Goal: Ask a question

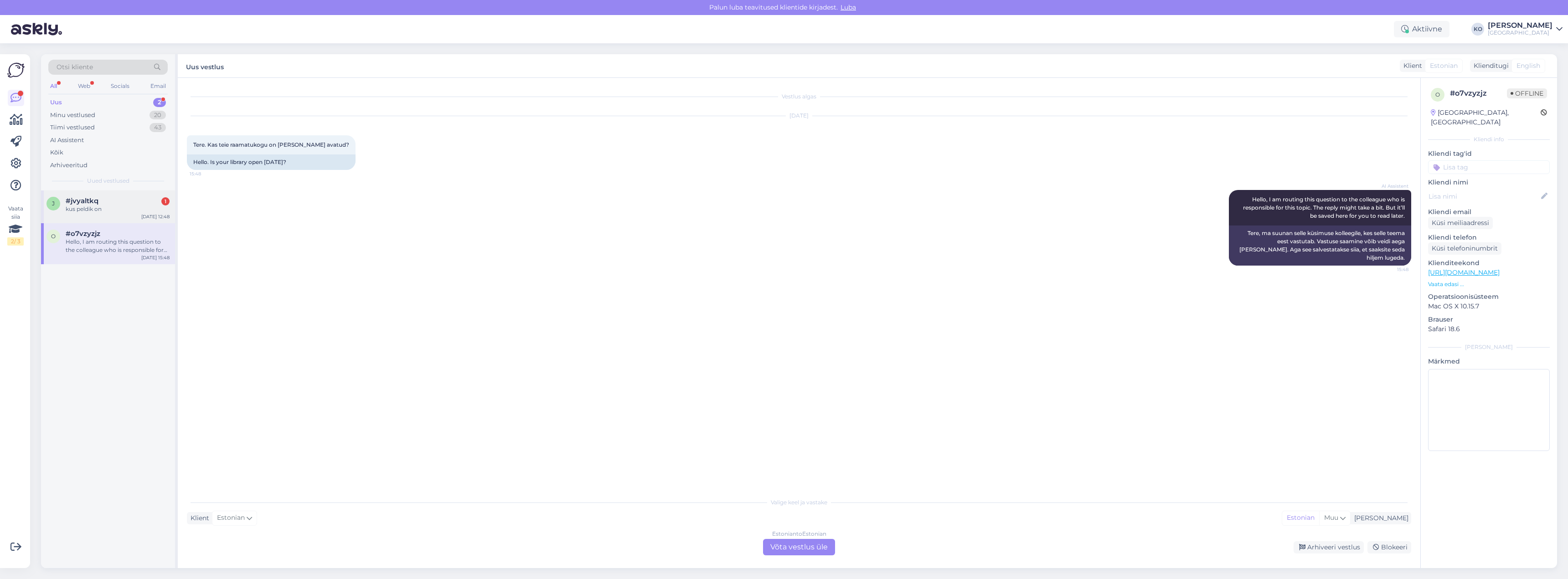
click at [99, 199] on div "#jvyaltkq 1" at bounding box center [117, 200] width 104 height 8
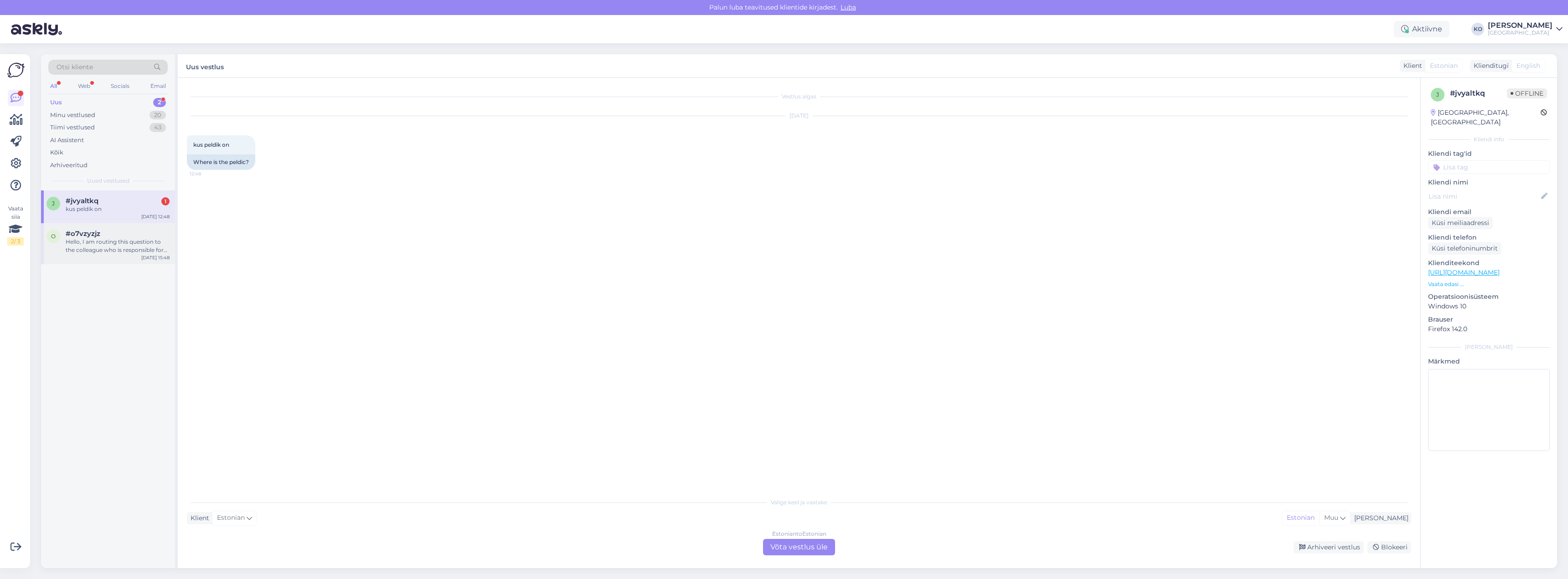
click at [171, 251] on div "o #o7vzyzjz Hello, I am routing this question to the colleague who is responsib…" at bounding box center [108, 243] width 134 height 41
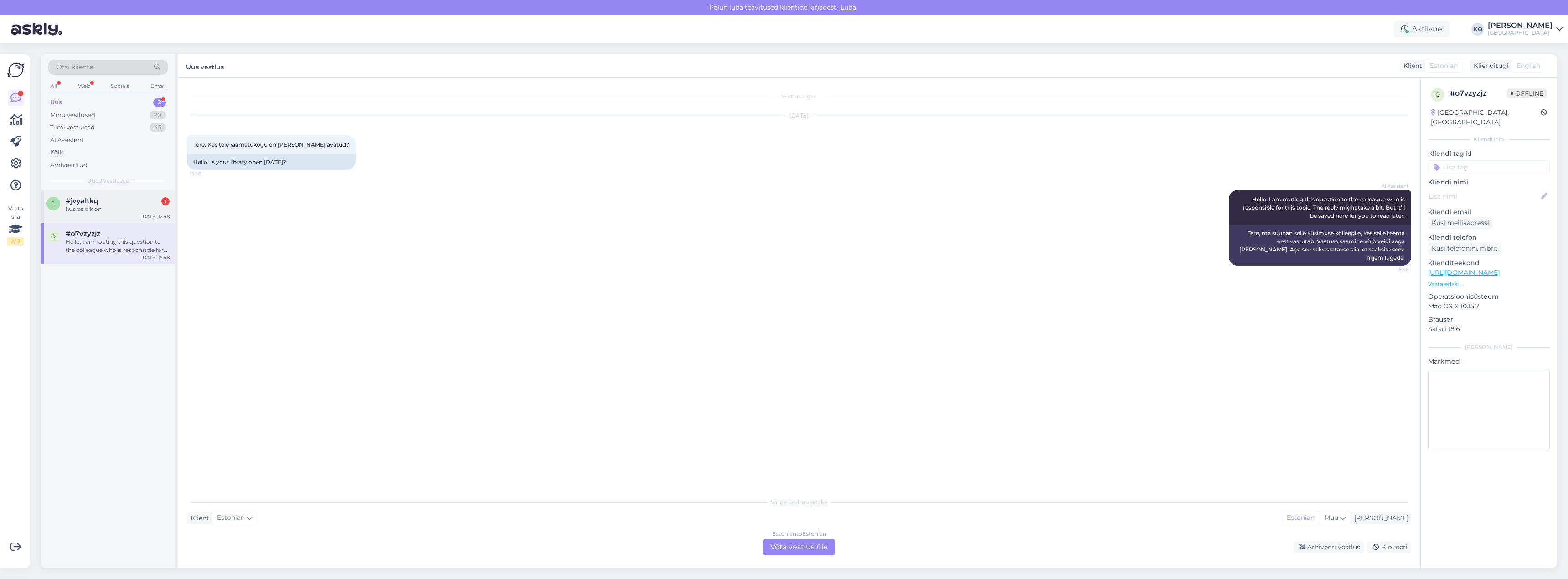
click at [104, 197] on div "#jvyaltkq 1" at bounding box center [117, 200] width 104 height 8
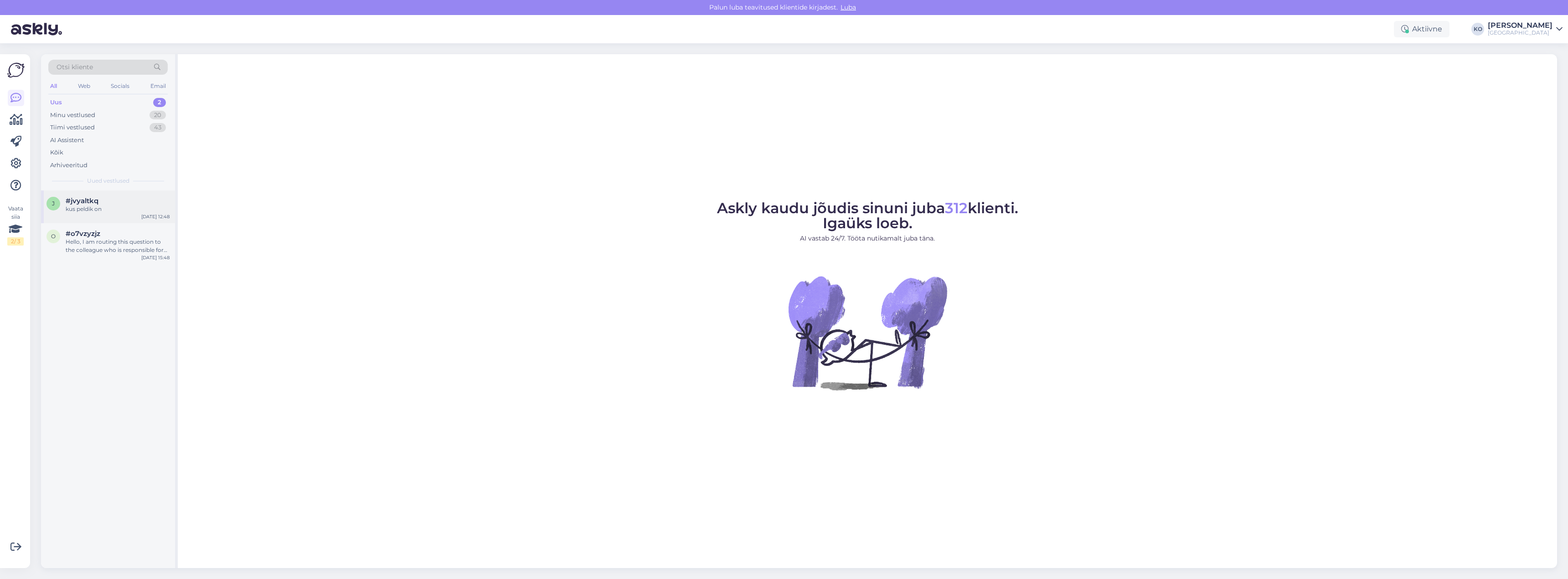
click at [74, 210] on div "kus peldik on" at bounding box center [117, 209] width 104 height 8
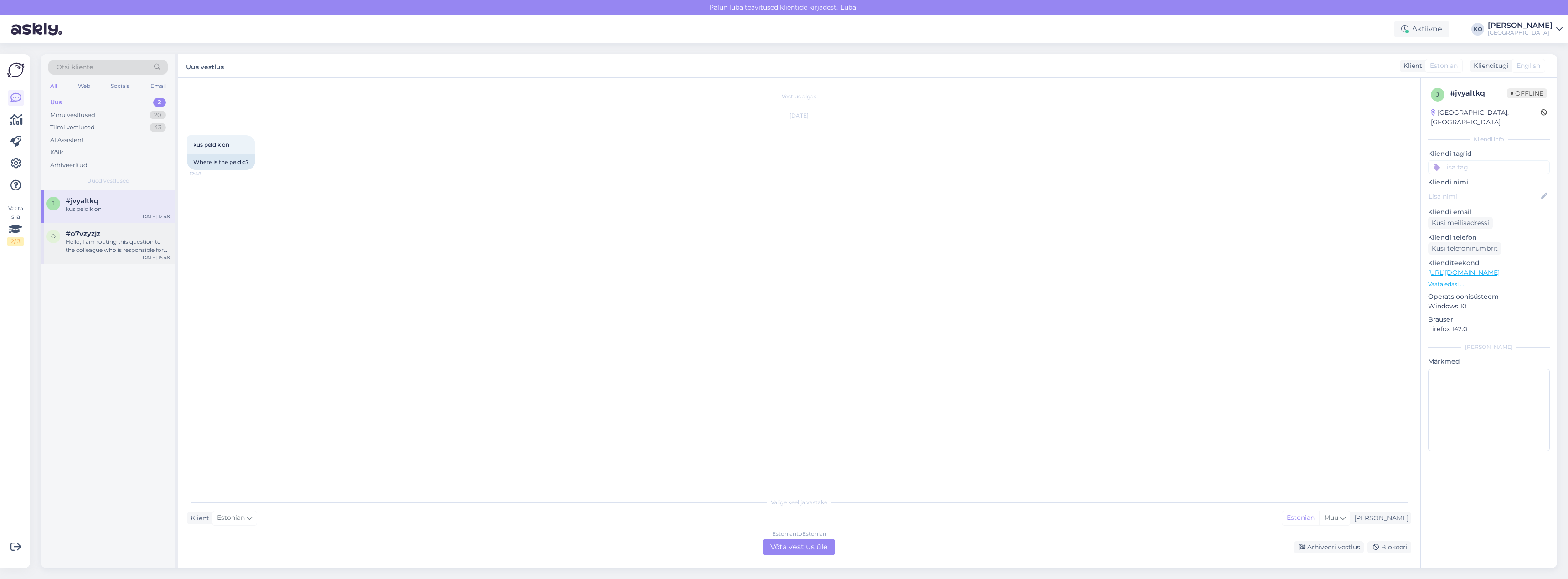
click at [89, 248] on div "Hello, I am routing this question to the colleague who is responsible for this …" at bounding box center [117, 246] width 104 height 16
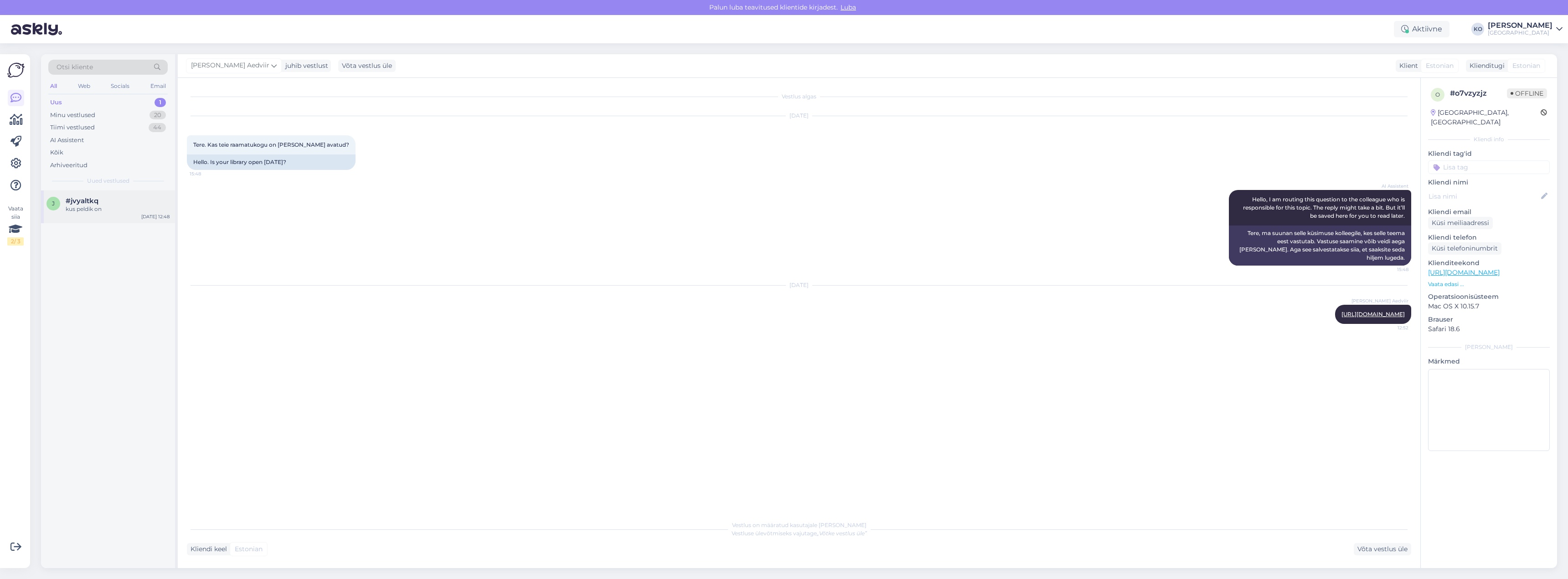
click at [79, 209] on div "kus peldik on" at bounding box center [117, 209] width 104 height 8
